Goal: Find contact information: Find contact information

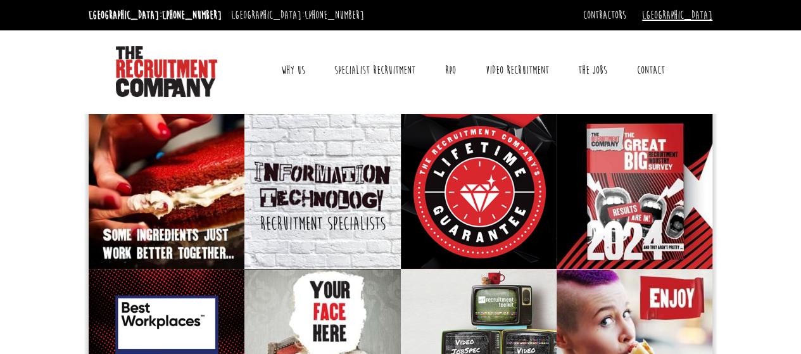
click at [706, 12] on link "[GEOGRAPHIC_DATA]" at bounding box center [677, 15] width 70 height 14
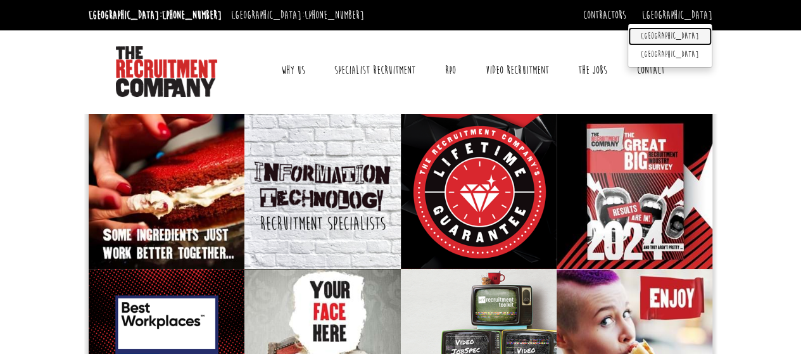
click at [694, 32] on link "[GEOGRAPHIC_DATA]" at bounding box center [670, 36] width 84 height 18
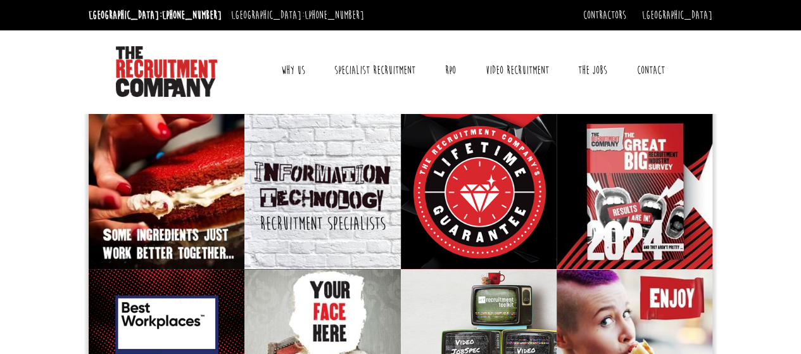
click at [643, 70] on link "Contact" at bounding box center [650, 70] width 47 height 32
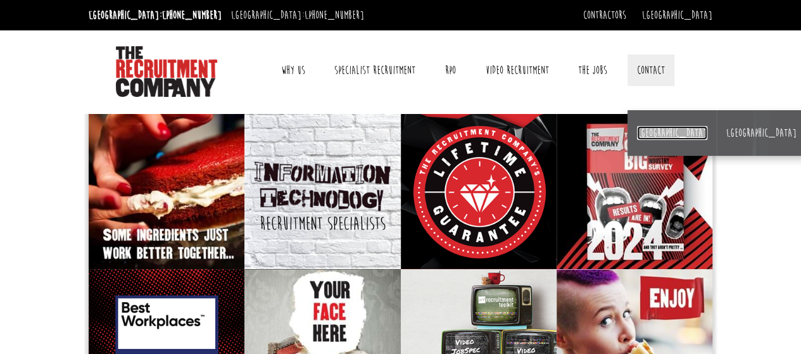
click at [654, 130] on link "[GEOGRAPHIC_DATA]" at bounding box center [672, 133] width 70 height 14
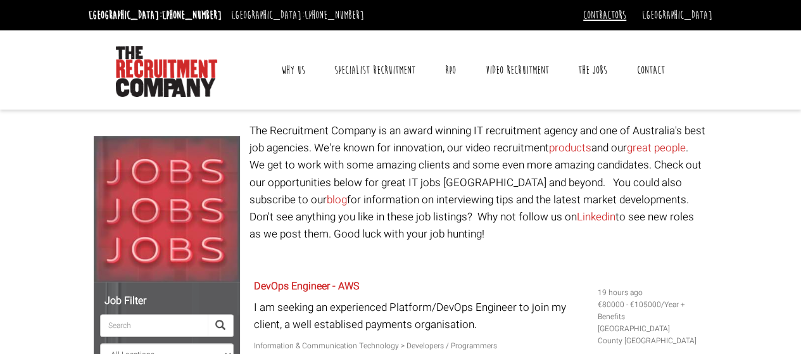
click at [626, 15] on link "Contractors" at bounding box center [604, 15] width 43 height 14
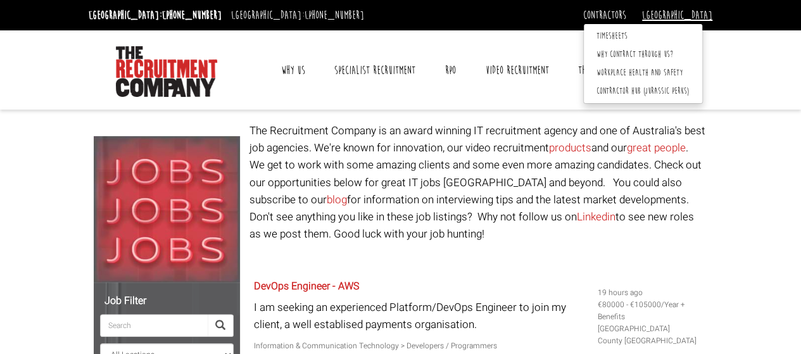
click at [696, 12] on link "[GEOGRAPHIC_DATA]" at bounding box center [677, 15] width 70 height 14
